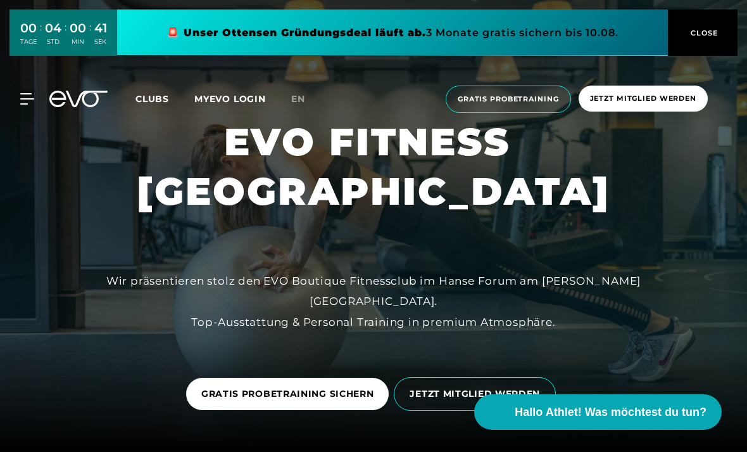
click at [705, 53] on button "CLOSE" at bounding box center [703, 32] width 70 height 46
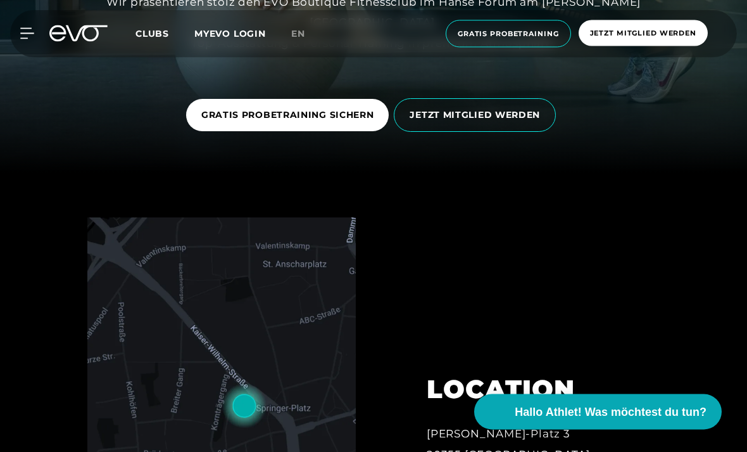
scroll to position [279, 0]
click at [524, 122] on span "JETZT MITGLIED WERDEN" at bounding box center [475, 114] width 130 height 13
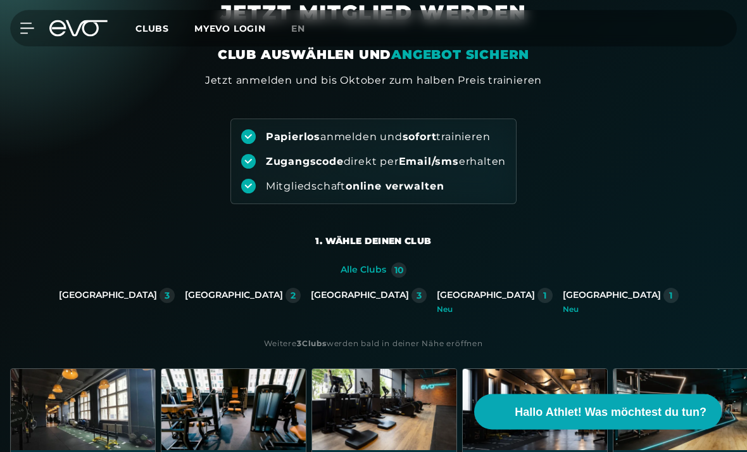
scroll to position [63, 0]
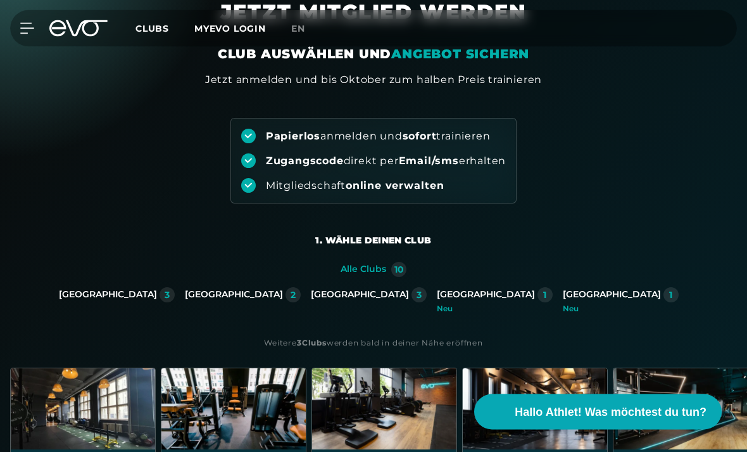
click at [365, 295] on div "[GEOGRAPHIC_DATA]" at bounding box center [360, 294] width 98 height 11
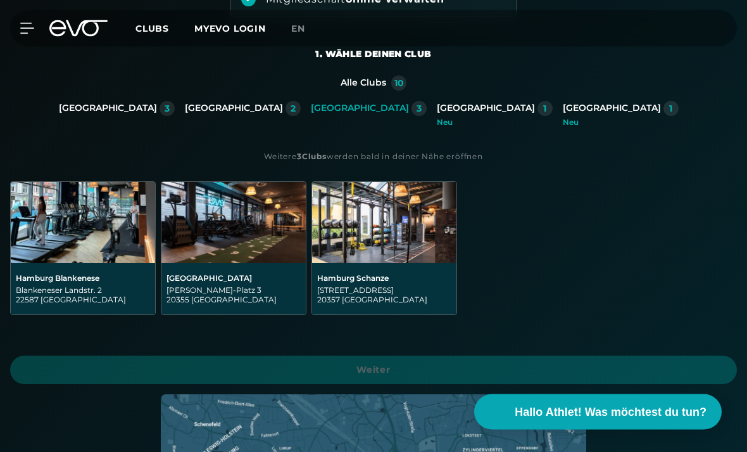
scroll to position [258, 0]
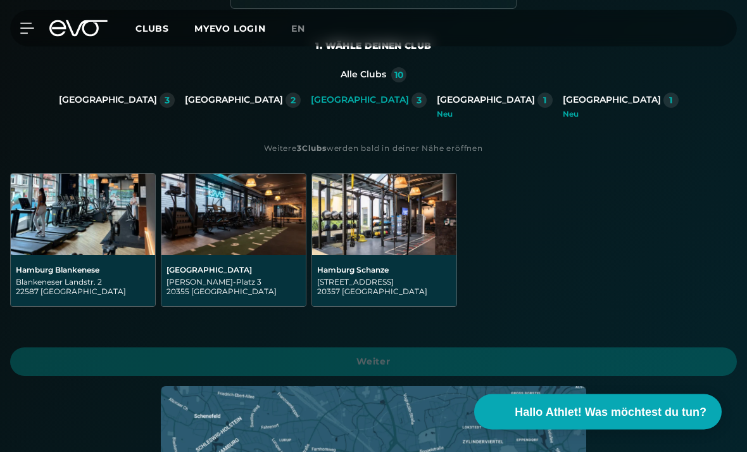
click at [234, 237] on img at bounding box center [233, 214] width 144 height 81
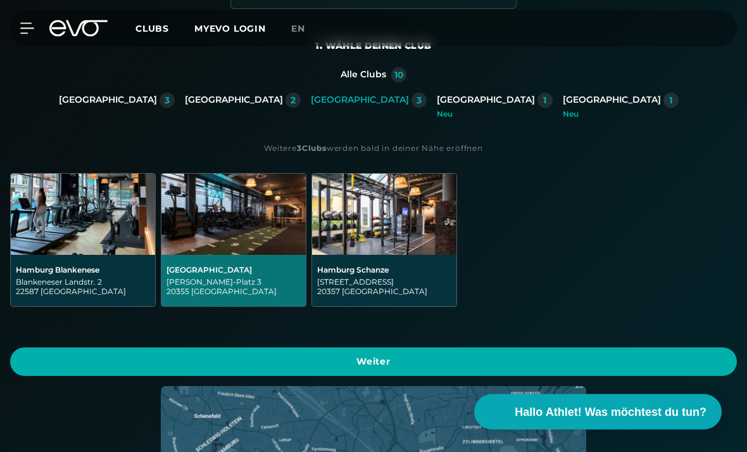
scroll to position [258, 0]
click at [498, 365] on span "Weiter" at bounding box center [373, 361] width 697 height 13
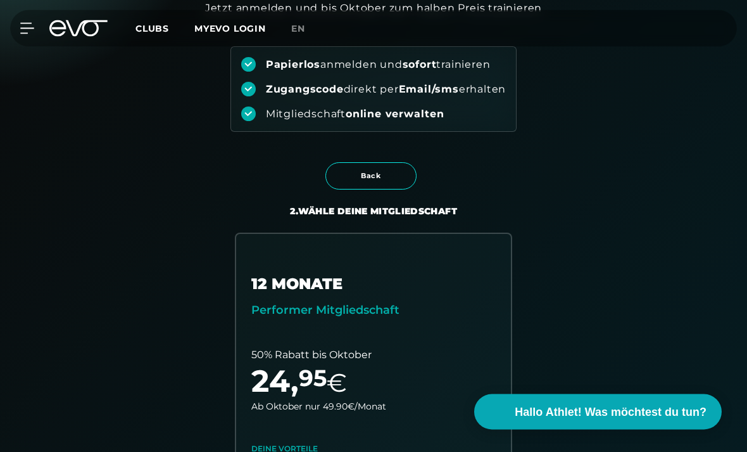
scroll to position [0, 0]
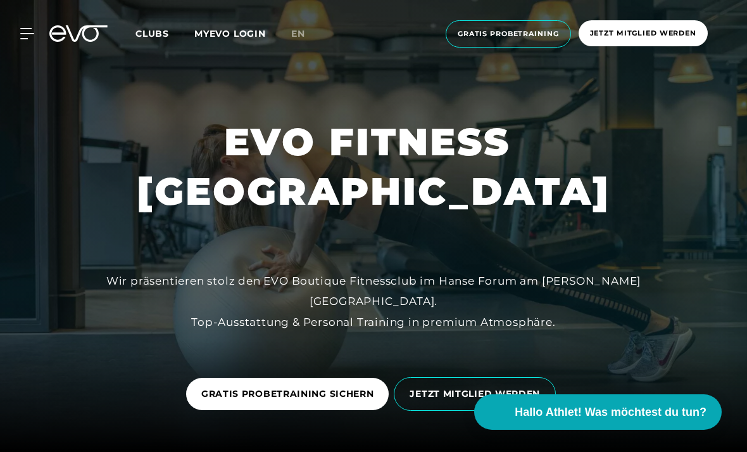
click at [146, 34] on span "Clubs" at bounding box center [153, 33] width 34 height 11
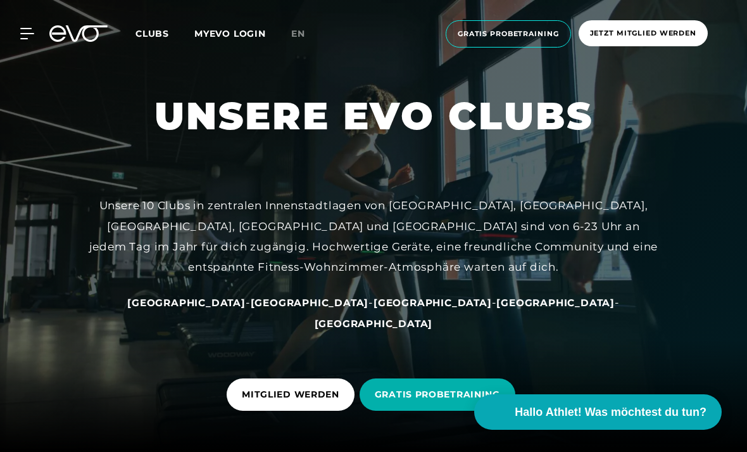
click at [166, 30] on span "Clubs" at bounding box center [153, 33] width 34 height 11
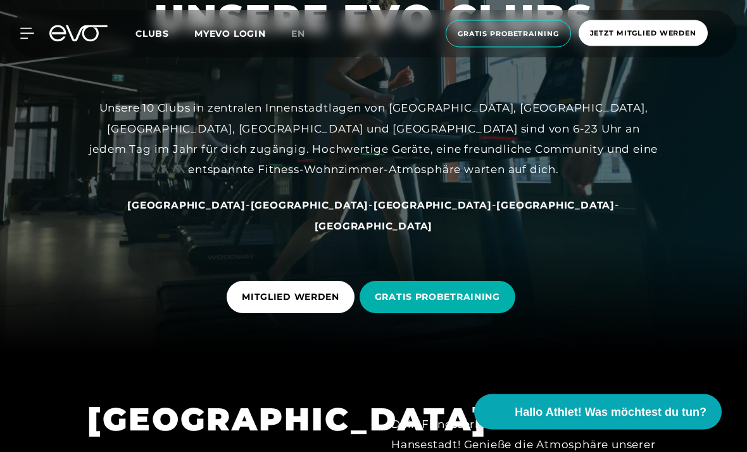
scroll to position [98, 0]
click at [234, 211] on span "[GEOGRAPHIC_DATA]" at bounding box center [186, 205] width 118 height 12
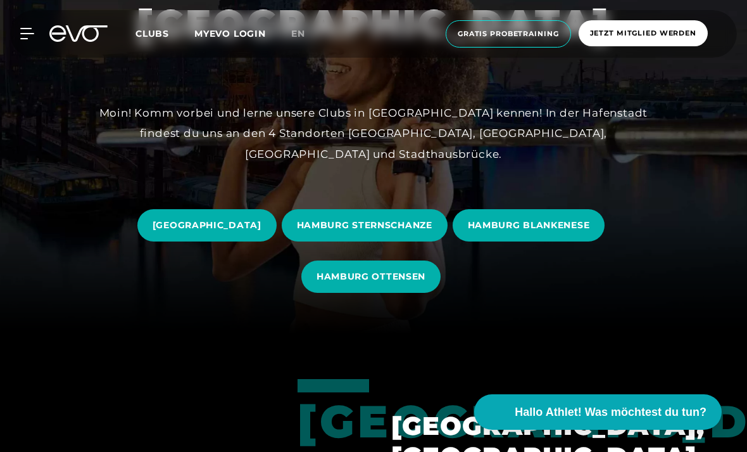
scroll to position [120, 0]
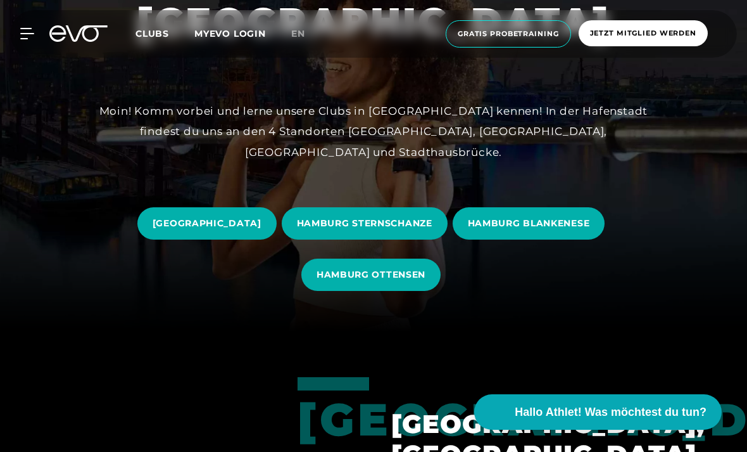
click at [262, 230] on span "[GEOGRAPHIC_DATA]" at bounding box center [207, 223] width 109 height 13
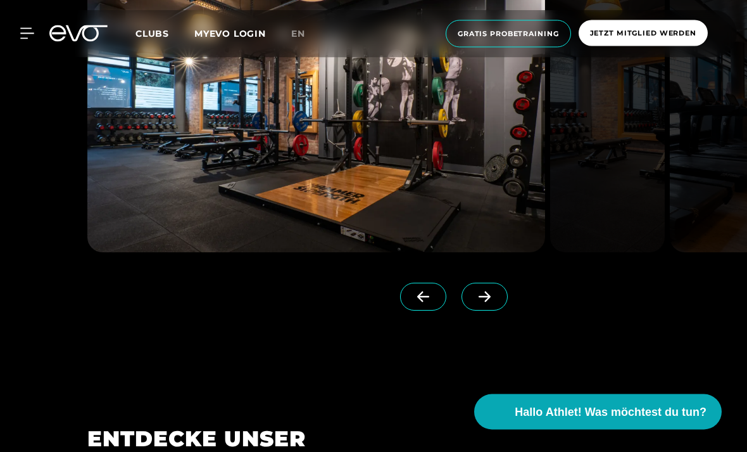
click at [490, 303] on icon at bounding box center [485, 296] width 22 height 11
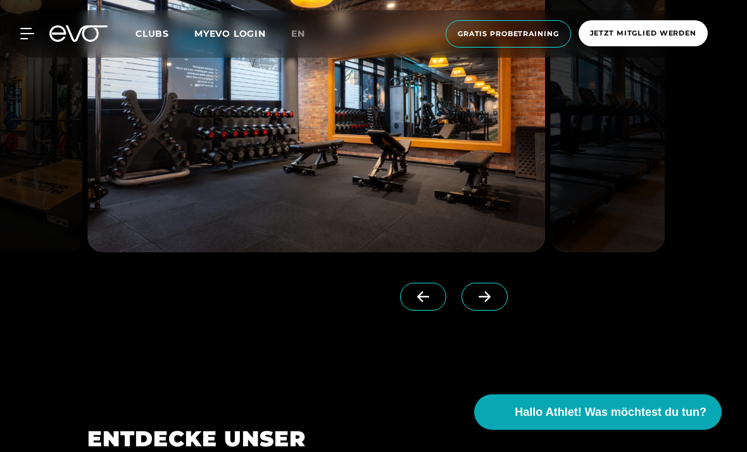
click at [493, 302] on icon at bounding box center [485, 296] width 22 height 11
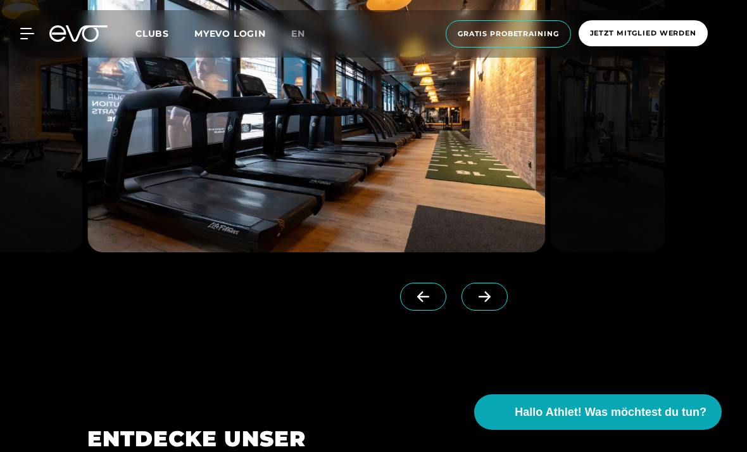
click at [484, 302] on icon at bounding box center [485, 296] width 22 height 11
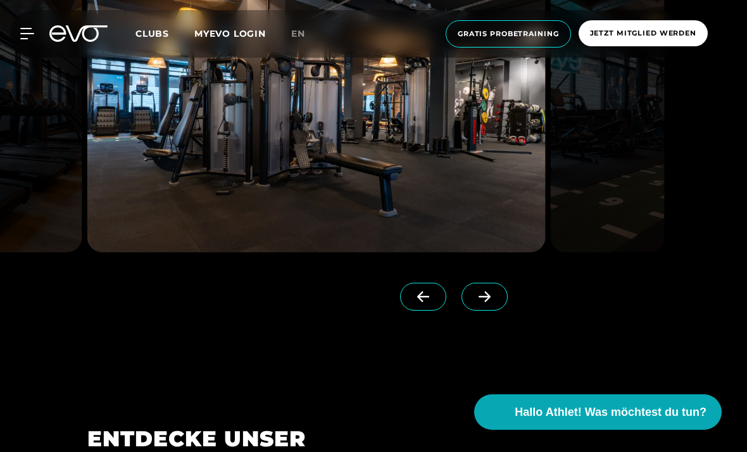
click at [491, 310] on span at bounding box center [485, 296] width 46 height 28
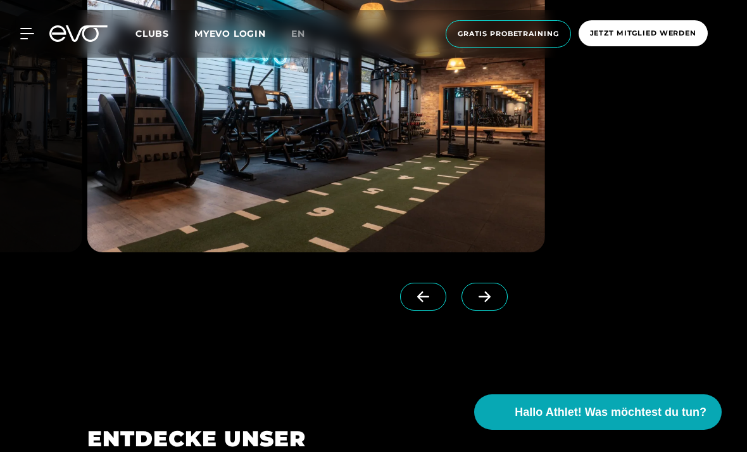
click at [488, 302] on icon at bounding box center [485, 296] width 12 height 11
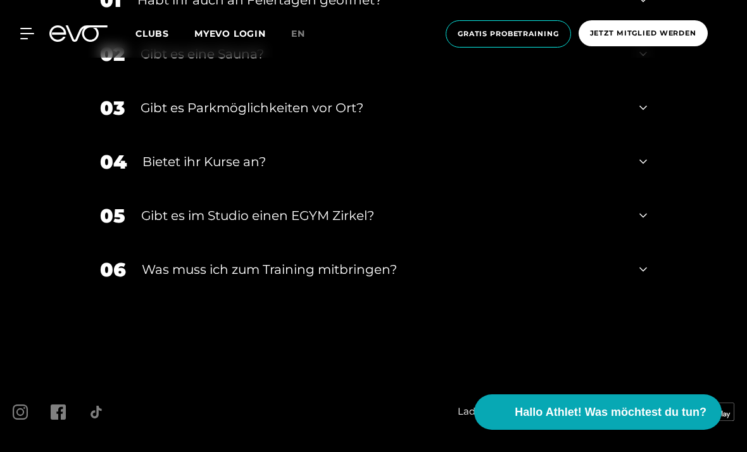
scroll to position [4436, 0]
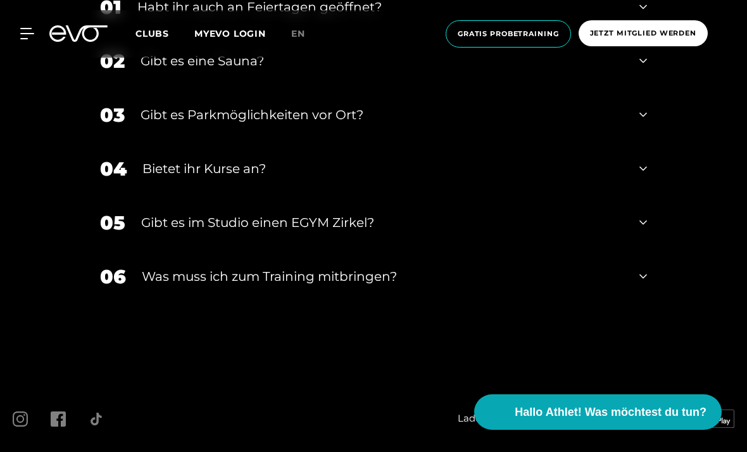
click at [649, 88] on div "02 Gibt es eine Sauna?" at bounding box center [373, 61] width 573 height 54
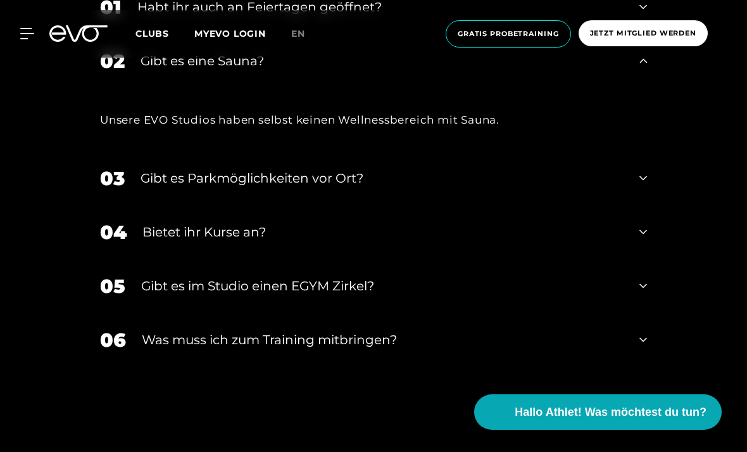
click at [653, 88] on div "02 Gibt es eine Sauna?" at bounding box center [373, 61] width 573 height 54
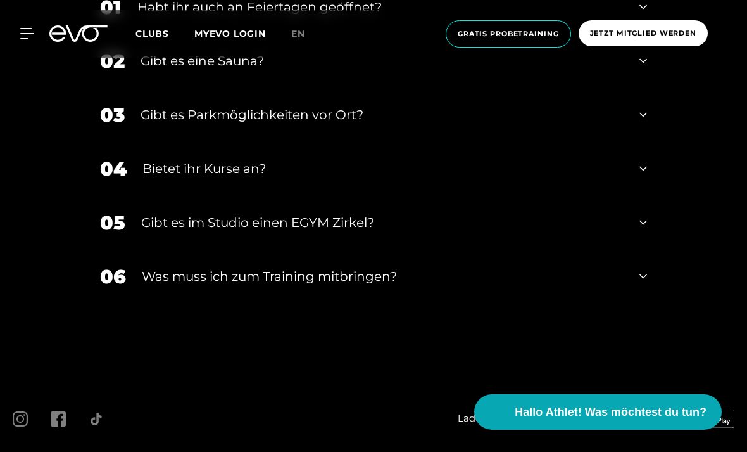
click at [649, 196] on div "04 Bietet ihr [DEMOGRAPHIC_DATA]?" at bounding box center [373, 169] width 573 height 54
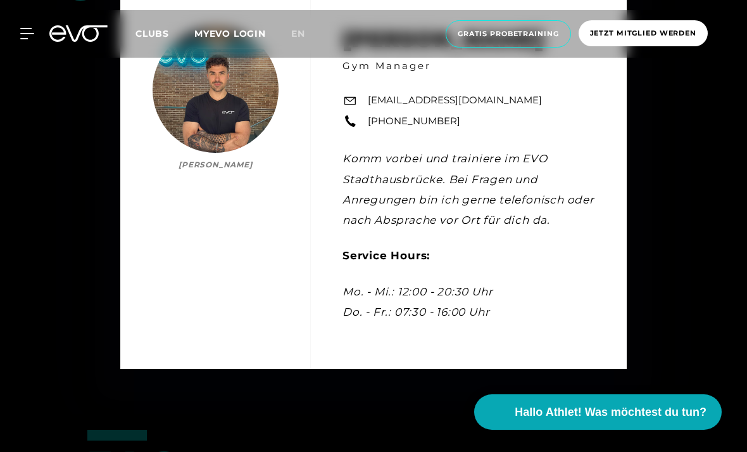
scroll to position [3768, 0]
